Goal: Book appointment/travel/reservation

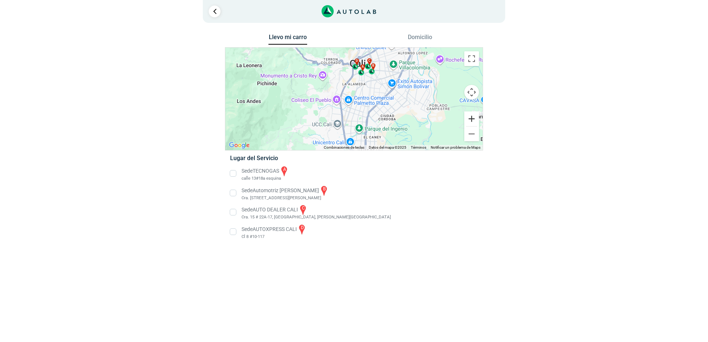
click at [470, 118] on button "Ampliar" at bounding box center [471, 118] width 15 height 15
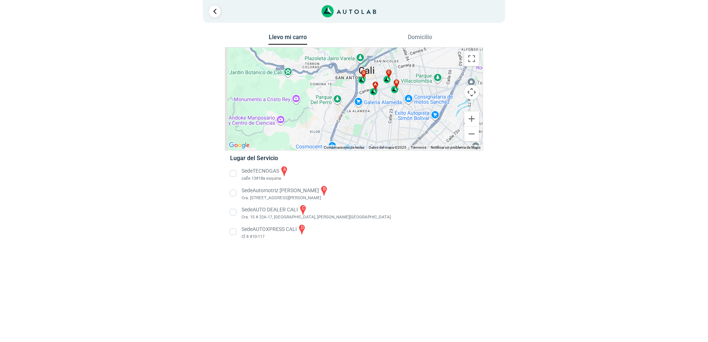
drag, startPoint x: 423, startPoint y: 105, endPoint x: 425, endPoint y: 137, distance: 31.4
click at [425, 137] on div "a b c d" at bounding box center [353, 99] width 257 height 103
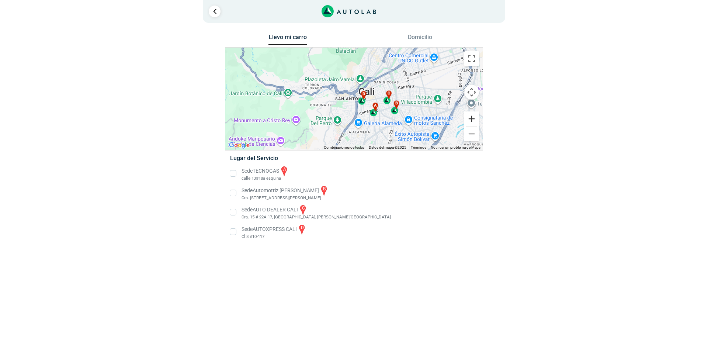
click at [471, 116] on button "Ampliar" at bounding box center [471, 118] width 15 height 15
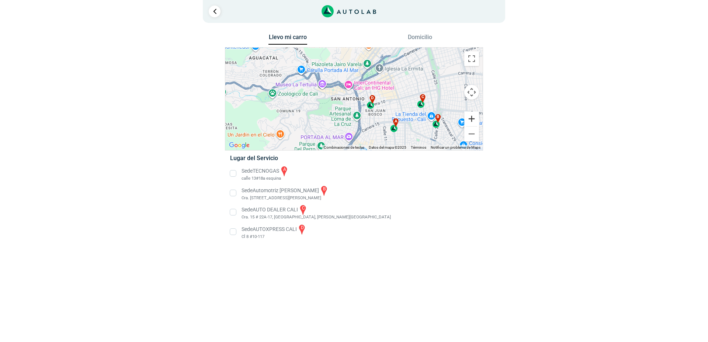
click at [473, 118] on button "Ampliar" at bounding box center [471, 118] width 15 height 15
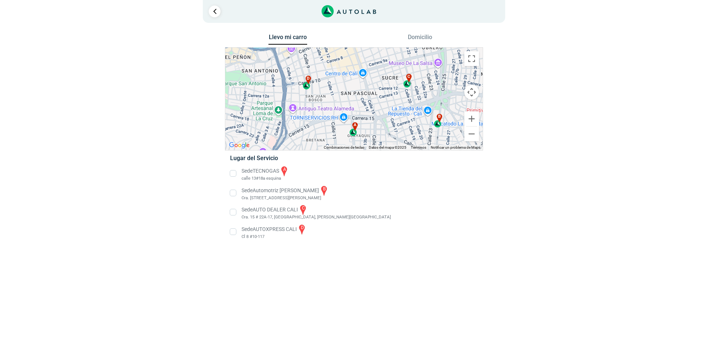
drag, startPoint x: 425, startPoint y: 117, endPoint x: 342, endPoint y: 88, distance: 87.7
click at [342, 88] on div "a b c d" at bounding box center [353, 99] width 257 height 103
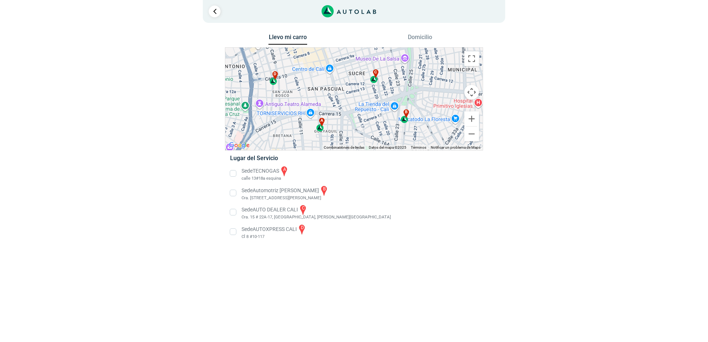
drag, startPoint x: 449, startPoint y: 110, endPoint x: 414, endPoint y: 104, distance: 35.5
click at [414, 104] on div "a b c d" at bounding box center [353, 99] width 257 height 103
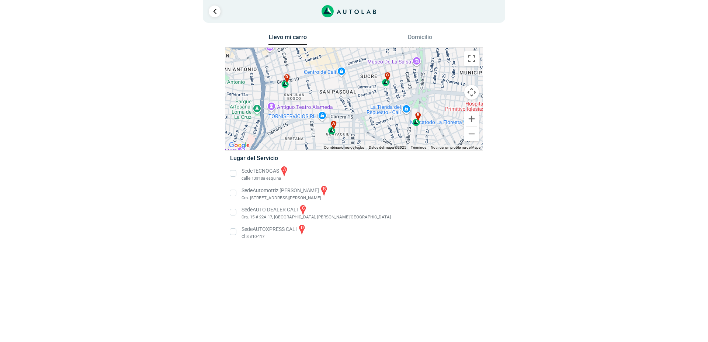
drag, startPoint x: 426, startPoint y: 91, endPoint x: 438, endPoint y: 95, distance: 13.1
click at [438, 95] on div "a b c d" at bounding box center [353, 99] width 257 height 103
click at [231, 232] on li "Sede AUTOXPRESS CALI d Cl 8 #10-117" at bounding box center [354, 231] width 258 height 17
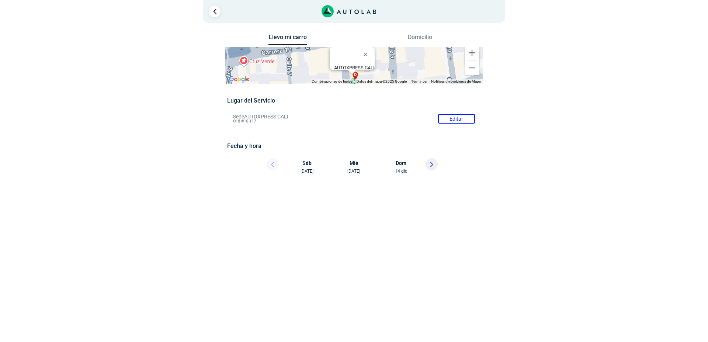
click at [271, 165] on div at bounding box center [266, 166] width 44 height 16
click at [274, 166] on div at bounding box center [266, 166] width 44 height 16
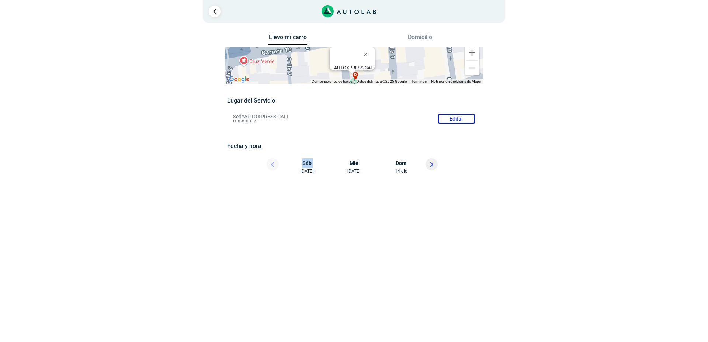
click at [274, 166] on div at bounding box center [266, 166] width 44 height 16
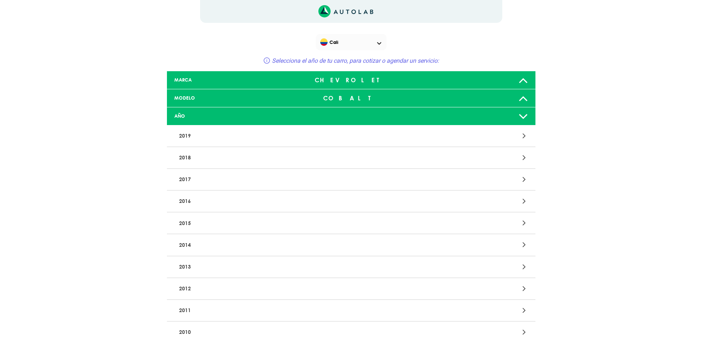
scroll to position [2006, 0]
